Goal: Task Accomplishment & Management: Complete application form

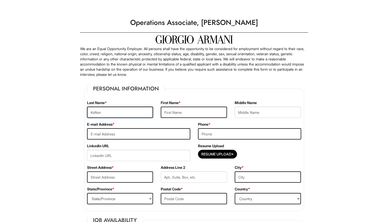
type input "Kofton"
click at [162, 115] on input "Savannah" at bounding box center [194, 112] width 66 height 11
type input "Savannah"
type input "[EMAIL_ADDRESS][DOMAIN_NAME]"
type input "5082048089"
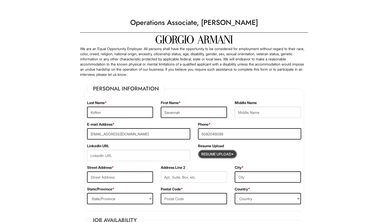
click at [217, 154] on input "Resume Upload*" at bounding box center [217, 154] width 39 height 8
type input "C:\fakepath\[PERSON_NAME]- [DATE] .pdf"
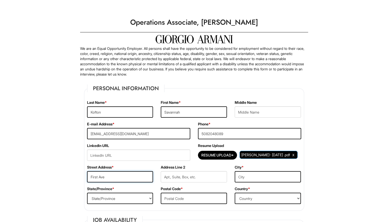
type input "First Ave"
type input "[US_STATE]"
select select "NY"
type input "10003"
click at [262, 204] on div "Country * Country [GEOGRAPHIC_DATA] [GEOGRAPHIC_DATA] [GEOGRAPHIC_DATA] [US_STA…" at bounding box center [268, 197] width 74 height 22
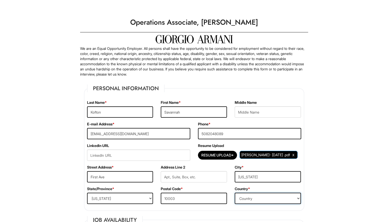
select select "[GEOGRAPHIC_DATA]"
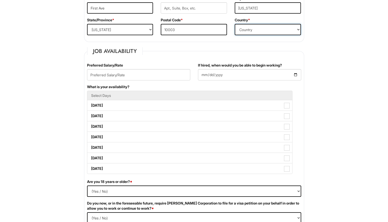
scroll to position [168, 0]
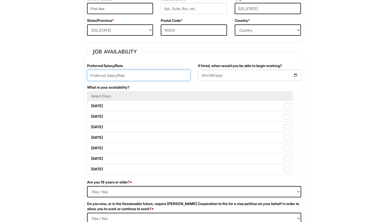
click at [126, 76] on input "text" at bounding box center [138, 75] width 103 height 11
type input "60000"
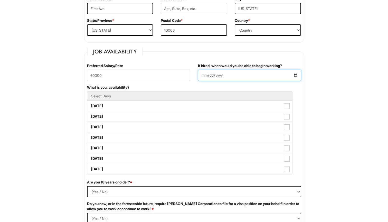
click at [232, 72] on input "If hired, when would you be able to begin working?" at bounding box center [249, 75] width 103 height 11
type input "[DATE]"
click at [290, 99] on li "Select Days" at bounding box center [189, 96] width 205 height 10
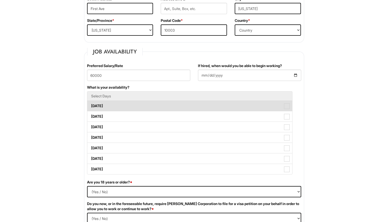
click at [289, 105] on span at bounding box center [287, 106] width 6 height 6
click at [91, 105] on Available_Monday "[DATE]" at bounding box center [88, 103] width 3 height 3
checkbox Available_Monday "true"
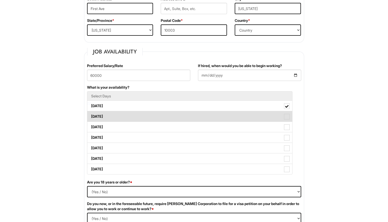
click at [289, 116] on span at bounding box center [287, 117] width 6 height 6
click at [91, 116] on Available_Tuesday "[DATE]" at bounding box center [88, 113] width 3 height 3
checkbox Available_Tuesday "true"
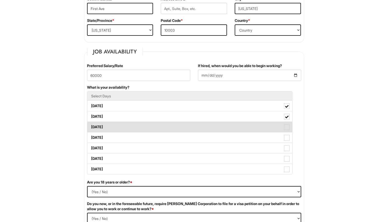
click at [287, 127] on span at bounding box center [287, 127] width 6 height 6
click at [91, 126] on Available_Wednesday "[DATE]" at bounding box center [88, 124] width 3 height 3
checkbox Available_Wednesday "true"
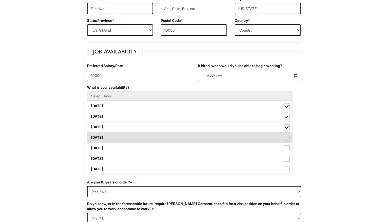
click at [286, 136] on span at bounding box center [287, 138] width 6 height 6
click at [91, 136] on Available_Thursday "[DATE]" at bounding box center [88, 134] width 3 height 3
checkbox Available_Thursday "true"
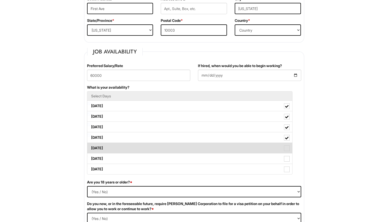
click at [285, 149] on span at bounding box center [287, 148] width 6 height 6
click at [91, 147] on Available_Friday "[DATE]" at bounding box center [88, 145] width 3 height 3
checkbox Available_Friday "true"
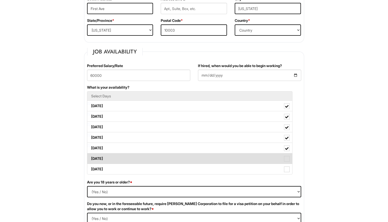
click at [286, 161] on span at bounding box center [287, 159] width 6 height 6
click at [91, 158] on Available_Saturday "[DATE]" at bounding box center [88, 155] width 3 height 3
checkbox Available_Saturday "true"
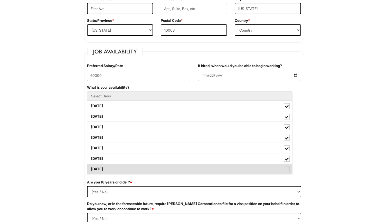
click at [287, 167] on span at bounding box center [287, 169] width 6 height 6
click at [91, 167] on Available_Sunday "[DATE]" at bounding box center [88, 166] width 3 height 3
checkbox Available_Sunday "true"
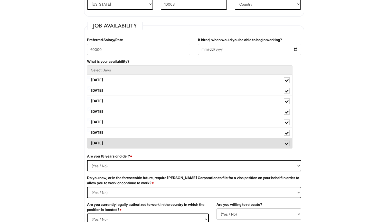
scroll to position [200, 0]
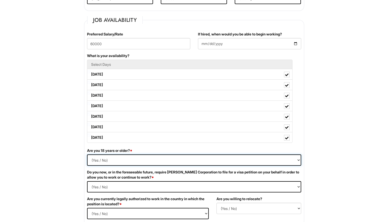
select select "Yes"
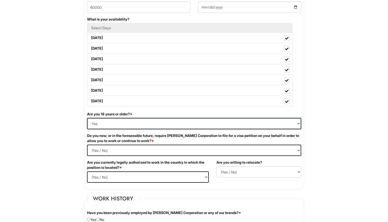
scroll to position [237, 0]
select Required "No"
select select "Yes"
click at [244, 164] on div "Are you willing to relocate? (Yes / No) No Yes" at bounding box center [259, 170] width 92 height 22
select select "Y"
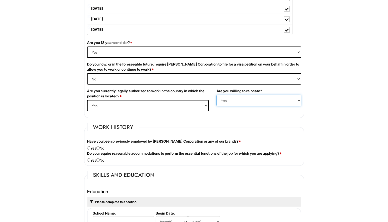
scroll to position [319, 0]
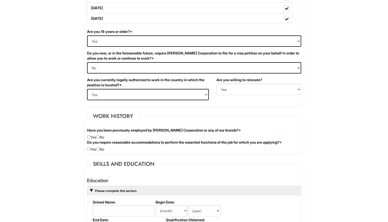
click at [100, 137] on input "radio" at bounding box center [97, 136] width 3 height 3
radio input "true"
click at [99, 148] on input "radio" at bounding box center [97, 148] width 3 height 3
radio input "true"
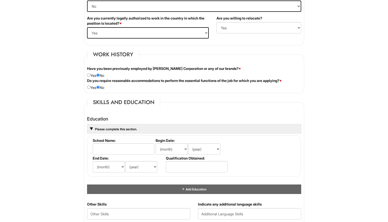
scroll to position [402, 0]
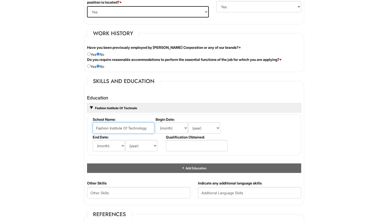
type input "Fashion Institute Of Technology"
select select "1"
select select "2022"
select select "12"
select select "5"
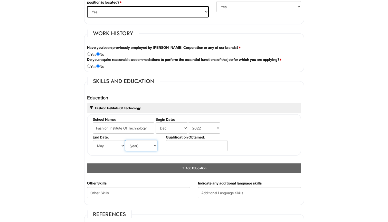
select select "2025"
click at [208, 141] on input "text" at bounding box center [197, 145] width 62 height 11
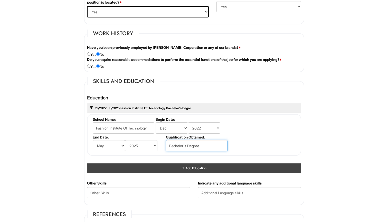
type input "Bachelor's Degree"
click at [189, 166] on span "Add Education" at bounding box center [195, 168] width 21 height 4
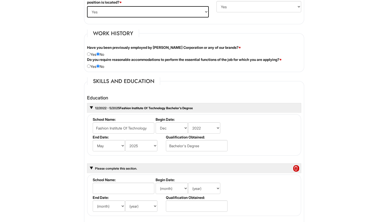
scroll to position [449, 0]
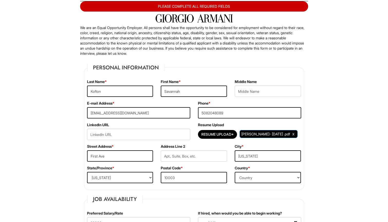
scroll to position [488, 0]
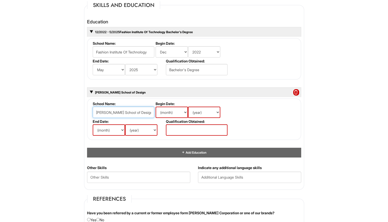
type input "[PERSON_NAME] School of Design"
click at [161, 105] on li "Begin Date: (month) Jan Feb Mar Apr May Jun [DATE] Aug Sep Oct Nov Dec (year) 2…" at bounding box center [190, 110] width 73 height 18
select select "8"
select select "2021"
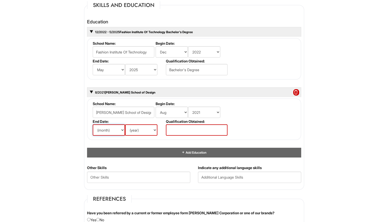
select select "12"
select select "2022"
click at [191, 128] on input "text" at bounding box center [197, 129] width 62 height 11
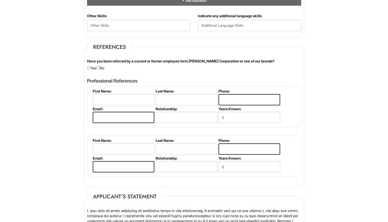
scroll to position [640, 0]
type input "N/A"
click at [101, 68] on div "Have you been referred by a current or former employee form [PERSON_NAME] Corpo…" at bounding box center [194, 65] width 222 height 12
click at [100, 67] on input "radio" at bounding box center [97, 67] width 3 height 3
radio input "true"
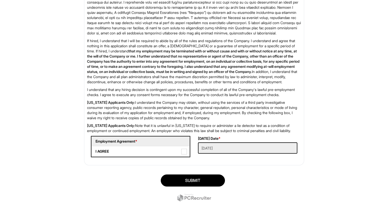
scroll to position [871, 0]
click at [186, 149] on span at bounding box center [184, 152] width 6 height 6
click at [95, 149] on AGREE "I AGREE" at bounding box center [93, 148] width 3 height 3
checkbox AGREE "true"
click at [191, 178] on button "SUBMIT" at bounding box center [193, 180] width 64 height 12
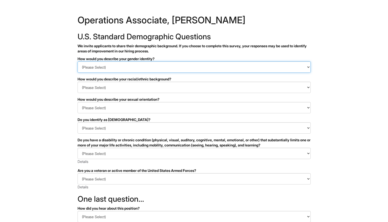
select select "Woman"
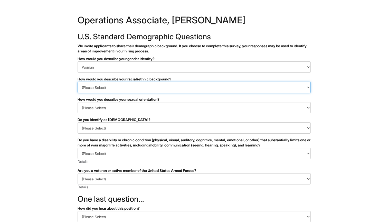
select select "White or European"
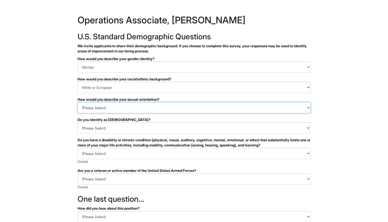
select select "Heterosexual"
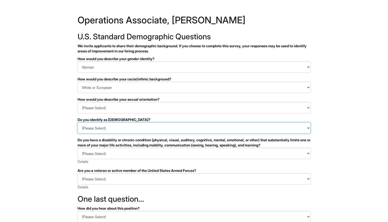
select select "No"
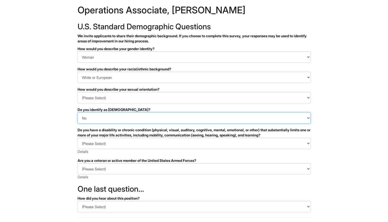
scroll to position [16, 0]
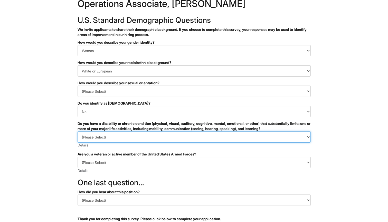
select select "NO, I DON'T HAVE A DISABILITY"
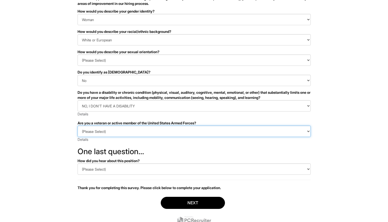
select select "I AM NOT A PROTECTED VETERAN"
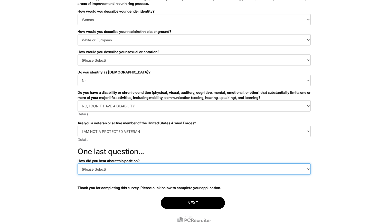
select select "Indeed"
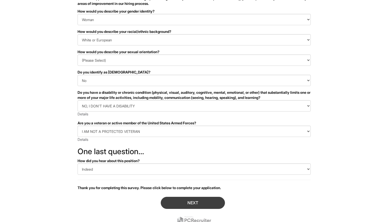
click at [190, 207] on button "Next" at bounding box center [193, 203] width 64 height 12
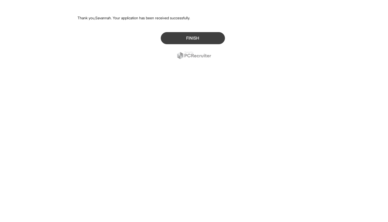
click at [198, 40] on button "Finish" at bounding box center [193, 38] width 64 height 12
